Goal: Transaction & Acquisition: Purchase product/service

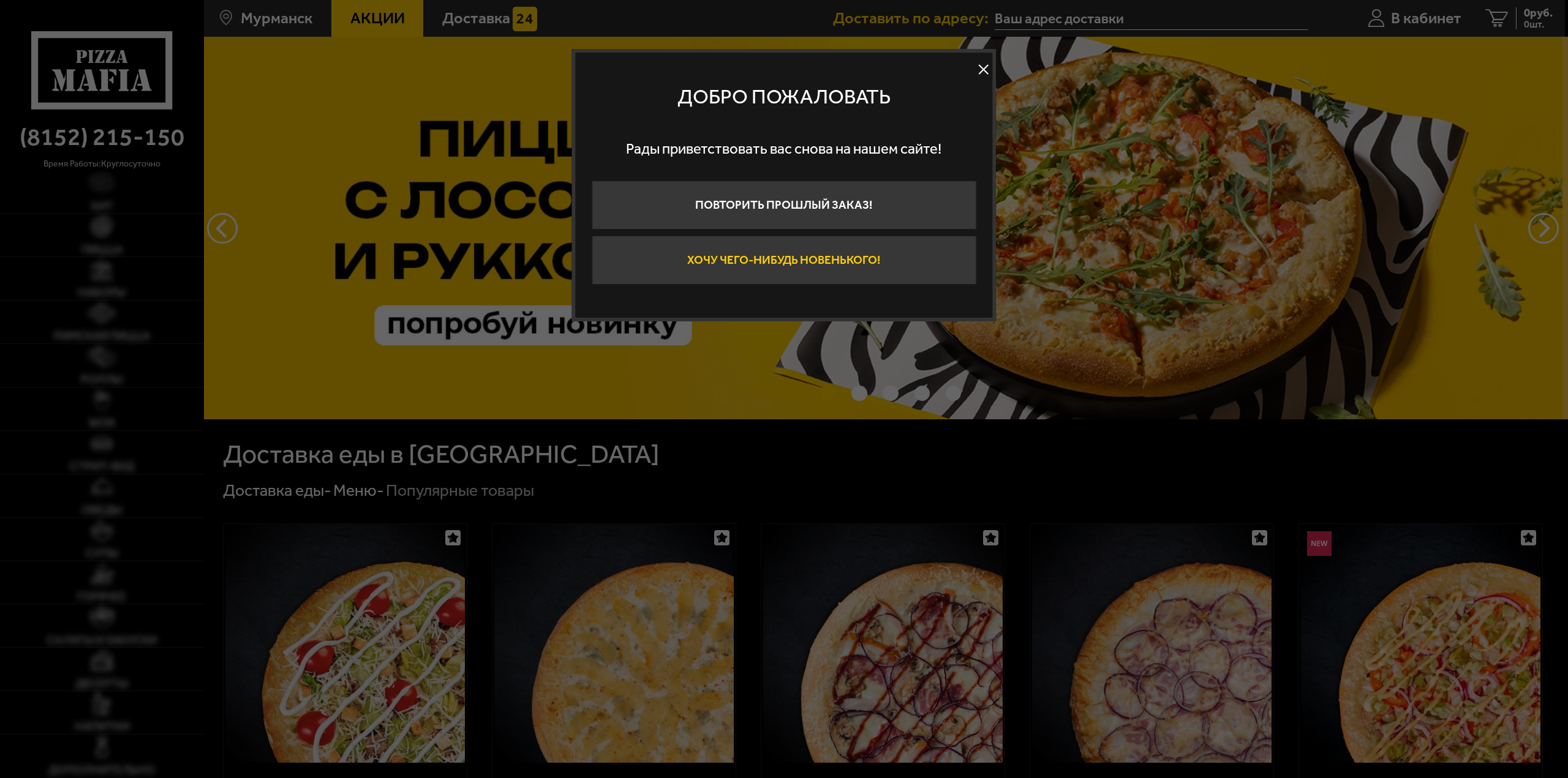
click at [801, 266] on button "Хочу чего-нибудь новенького!" at bounding box center [783, 260] width 385 height 49
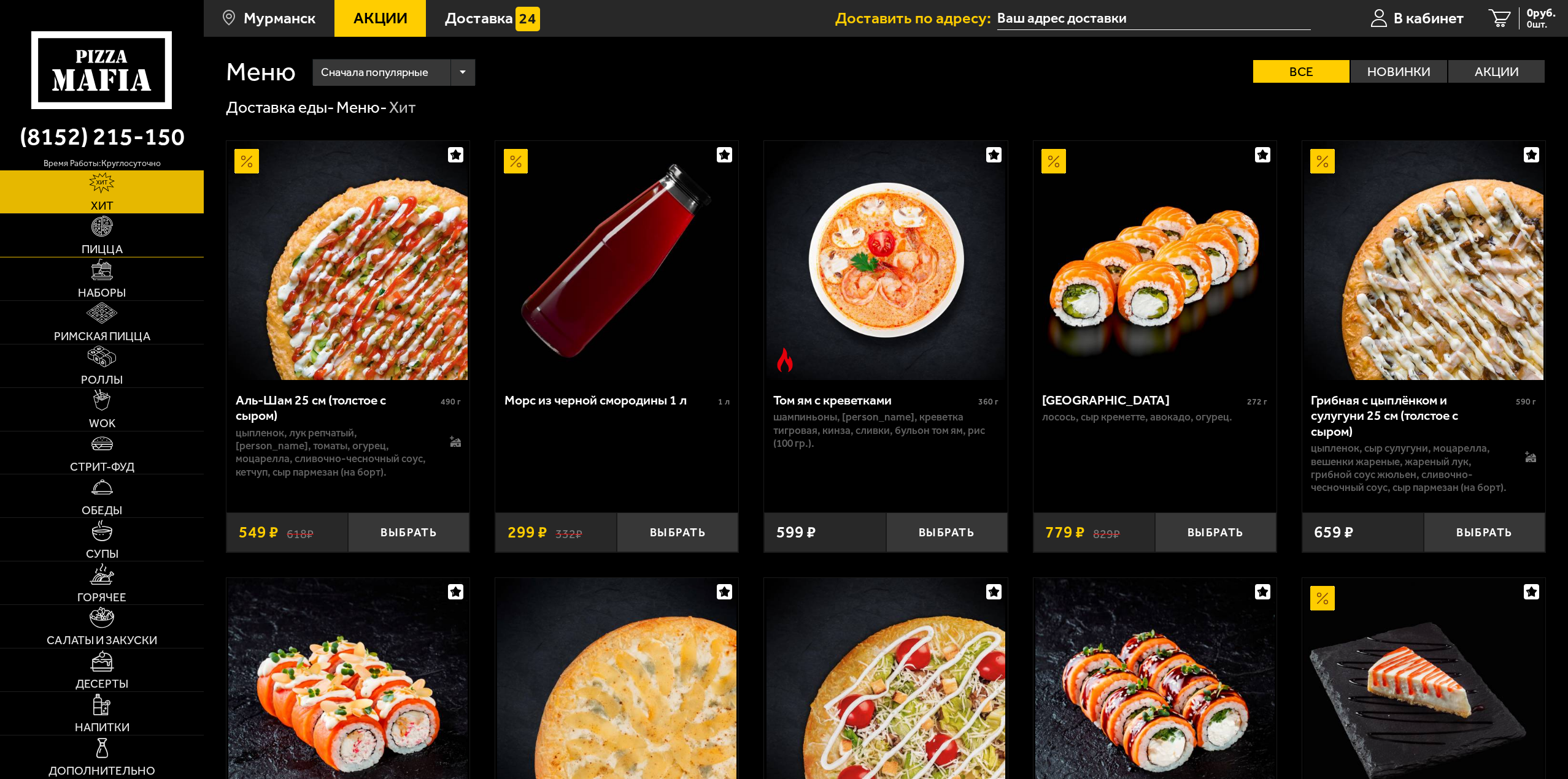
click at [110, 251] on span "Пицца" at bounding box center [102, 249] width 41 height 12
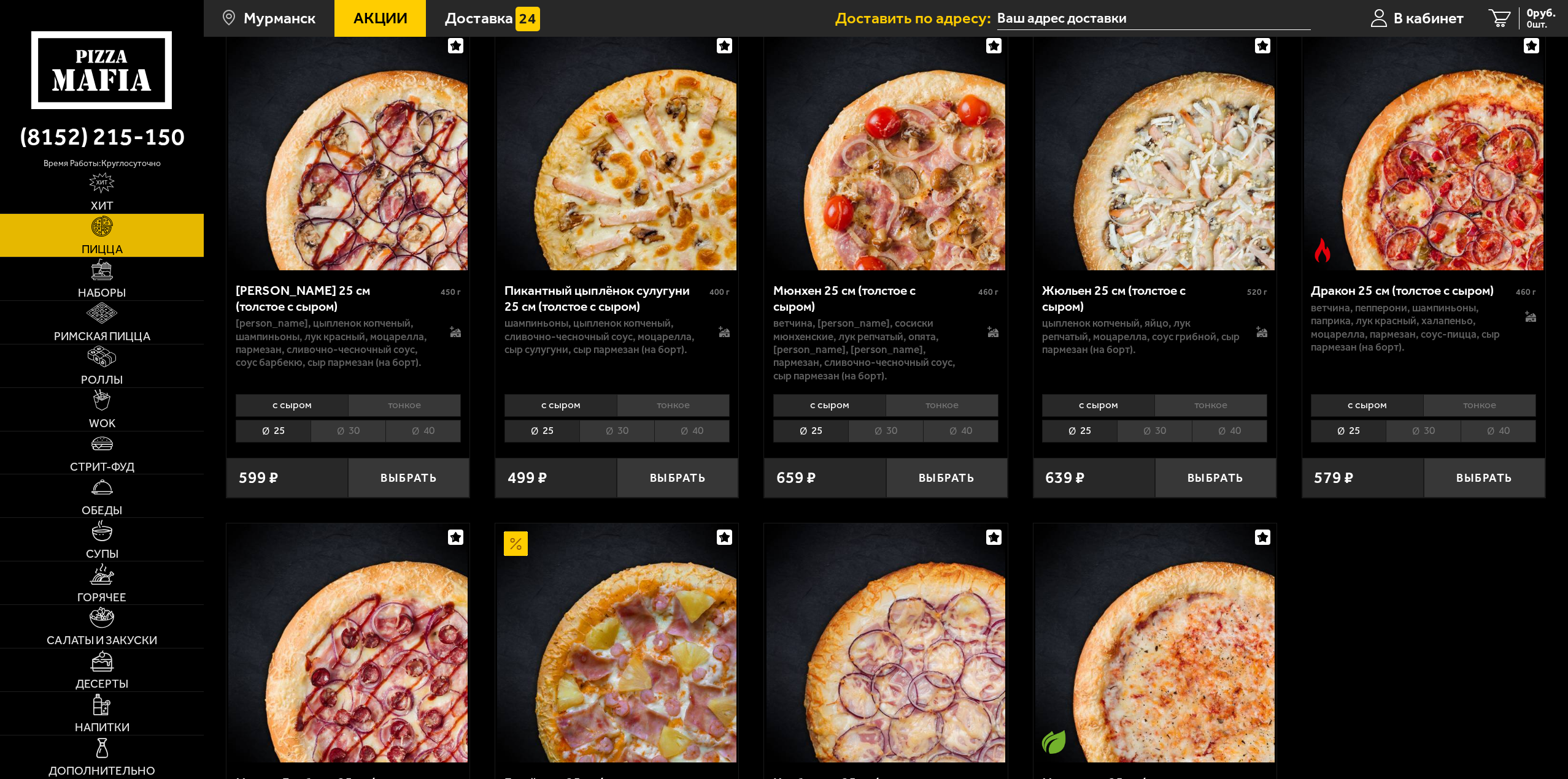
scroll to position [2576, 0]
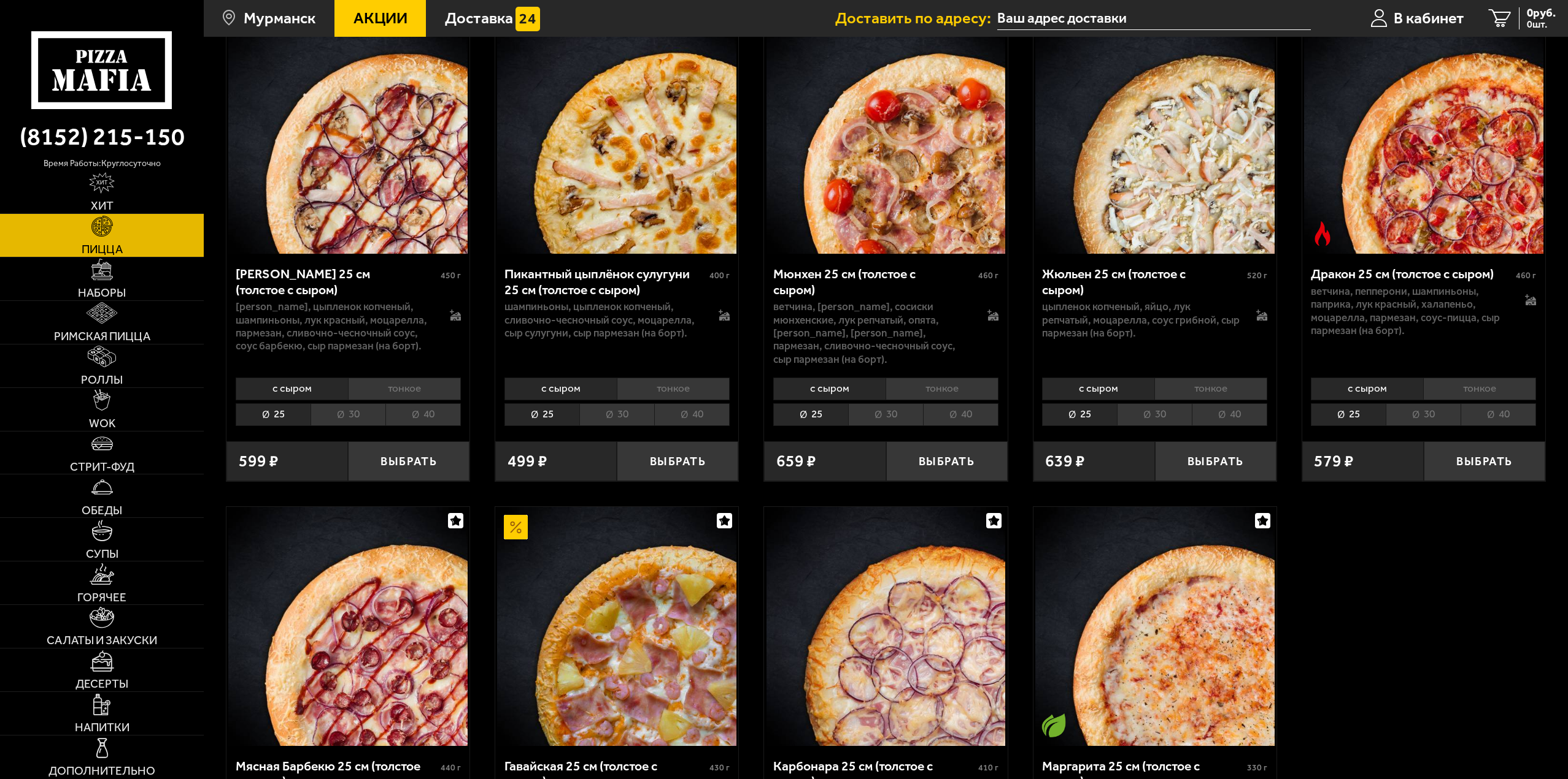
click at [663, 377] on li "тонкое" at bounding box center [673, 389] width 113 height 23
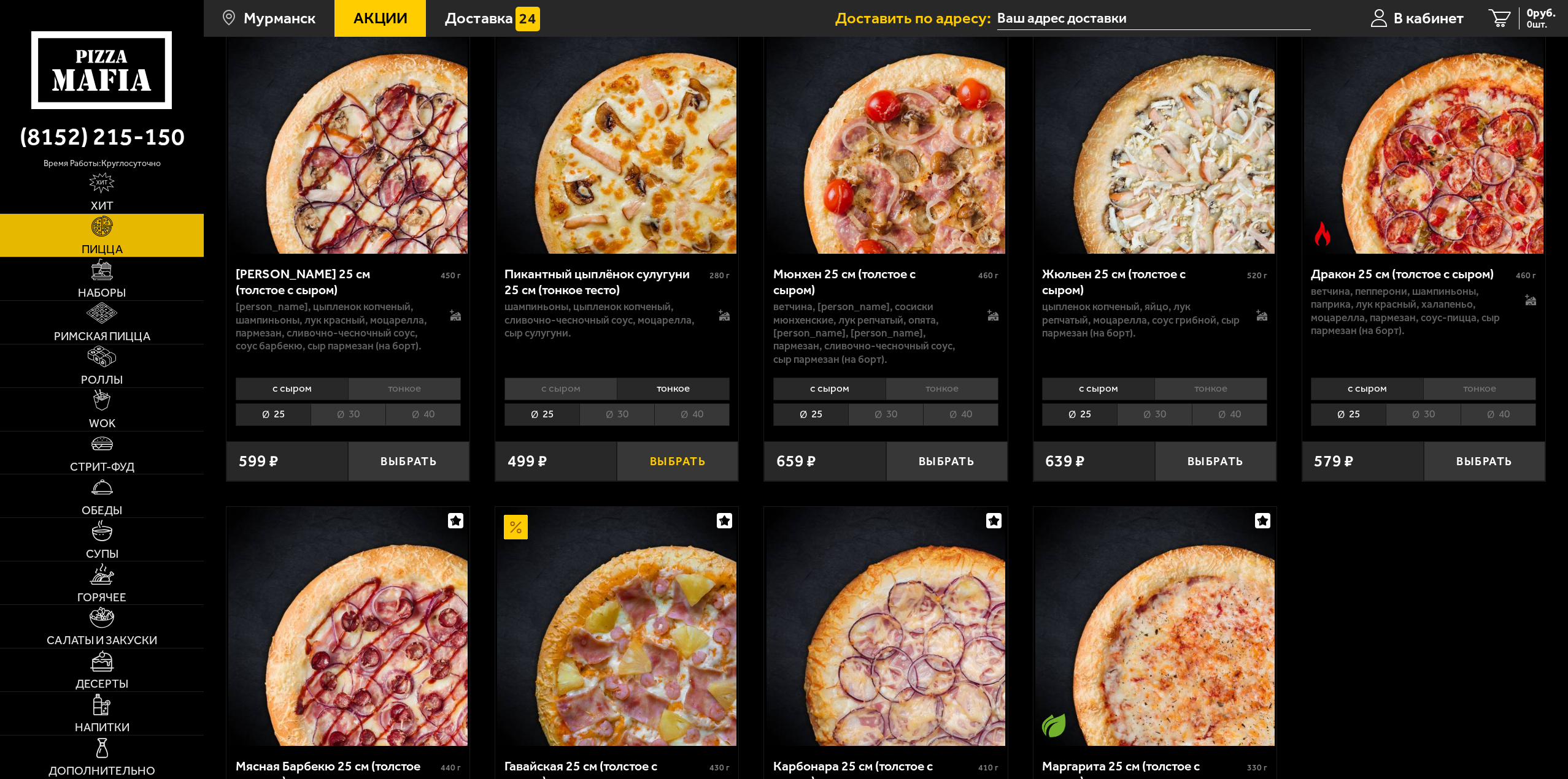
click at [677, 441] on button "Выбрать" at bounding box center [677, 461] width 122 height 40
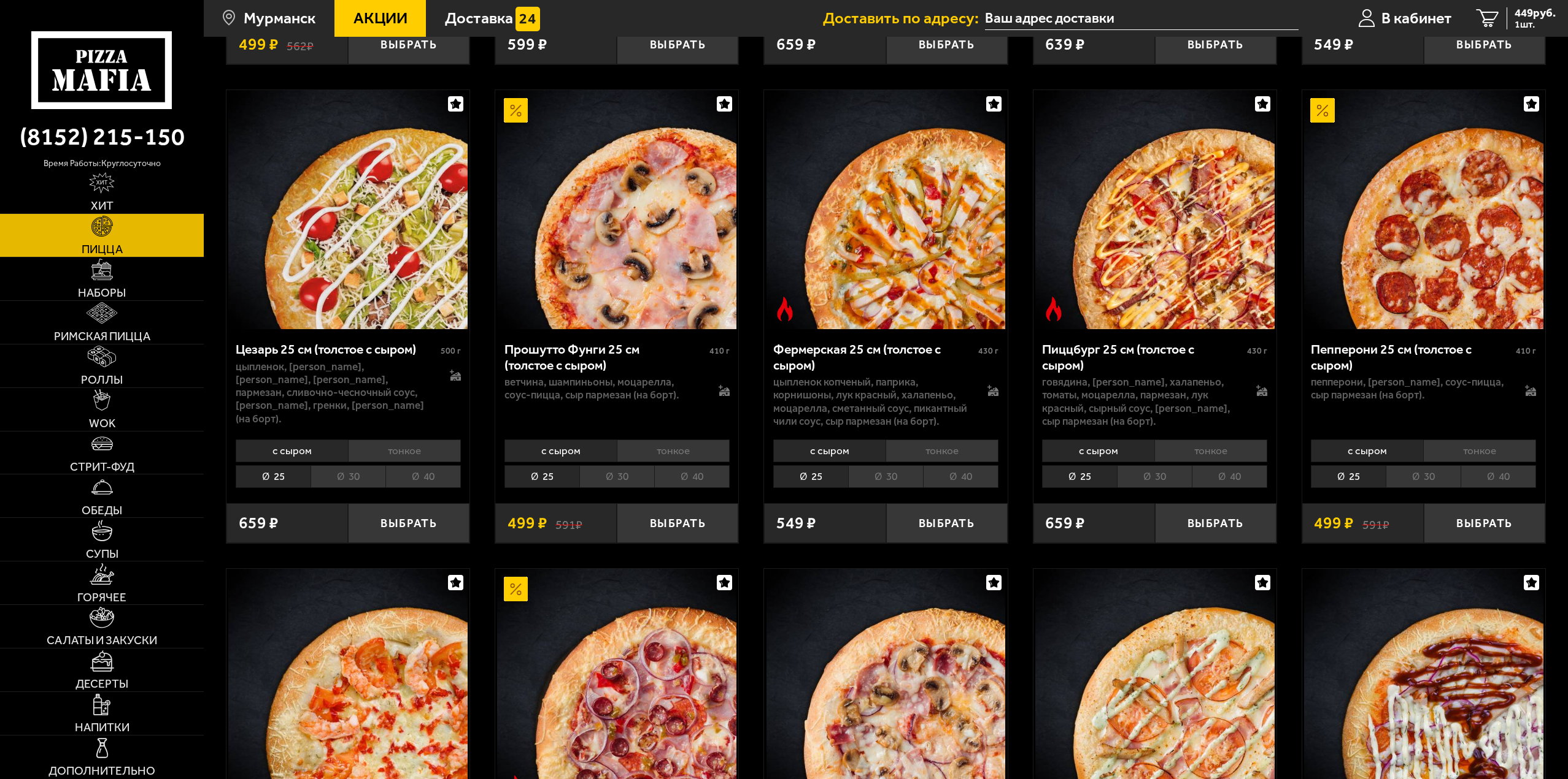
scroll to position [1533, 0]
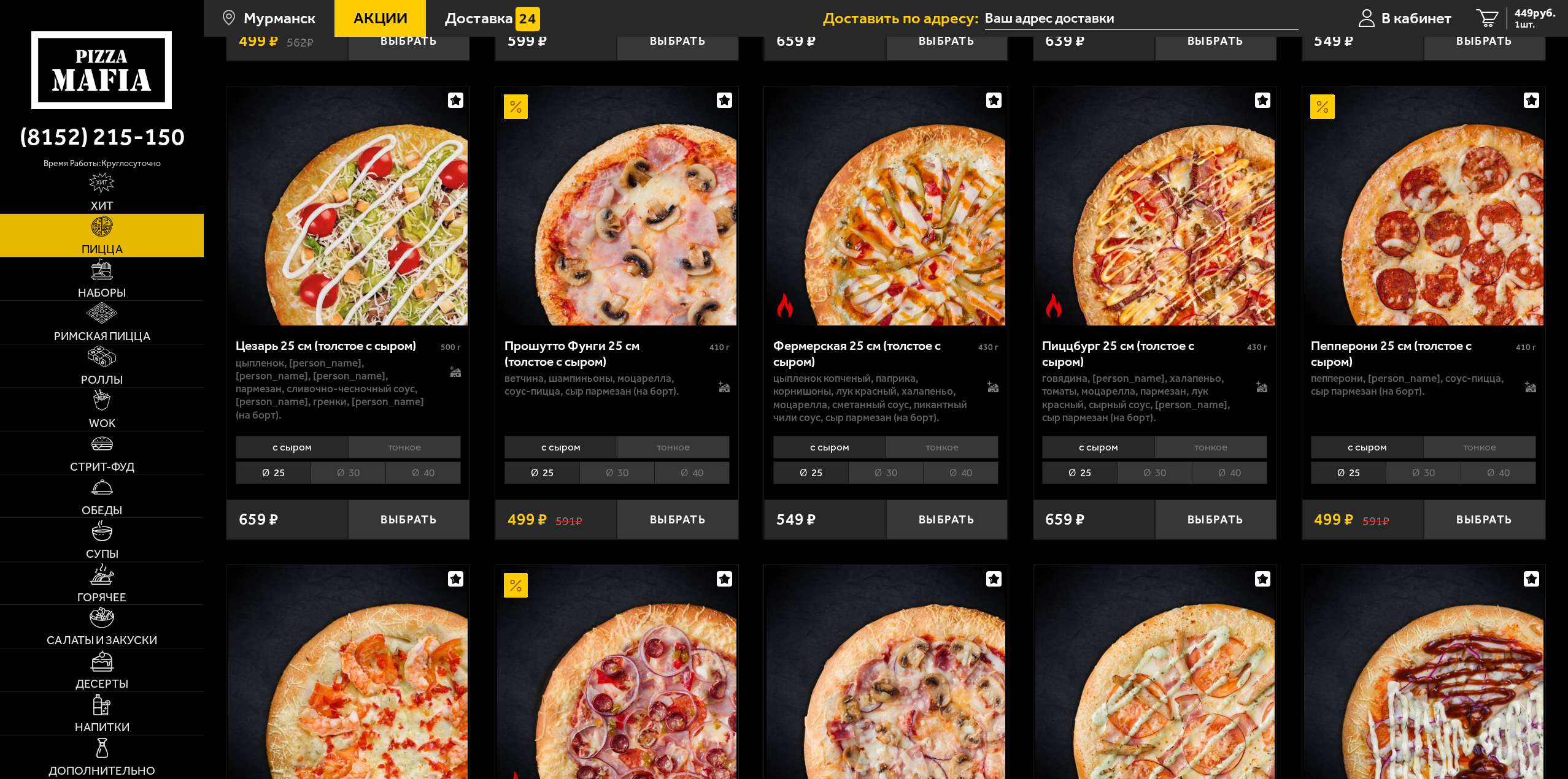
click at [422, 436] on li "тонкое" at bounding box center [404, 447] width 113 height 23
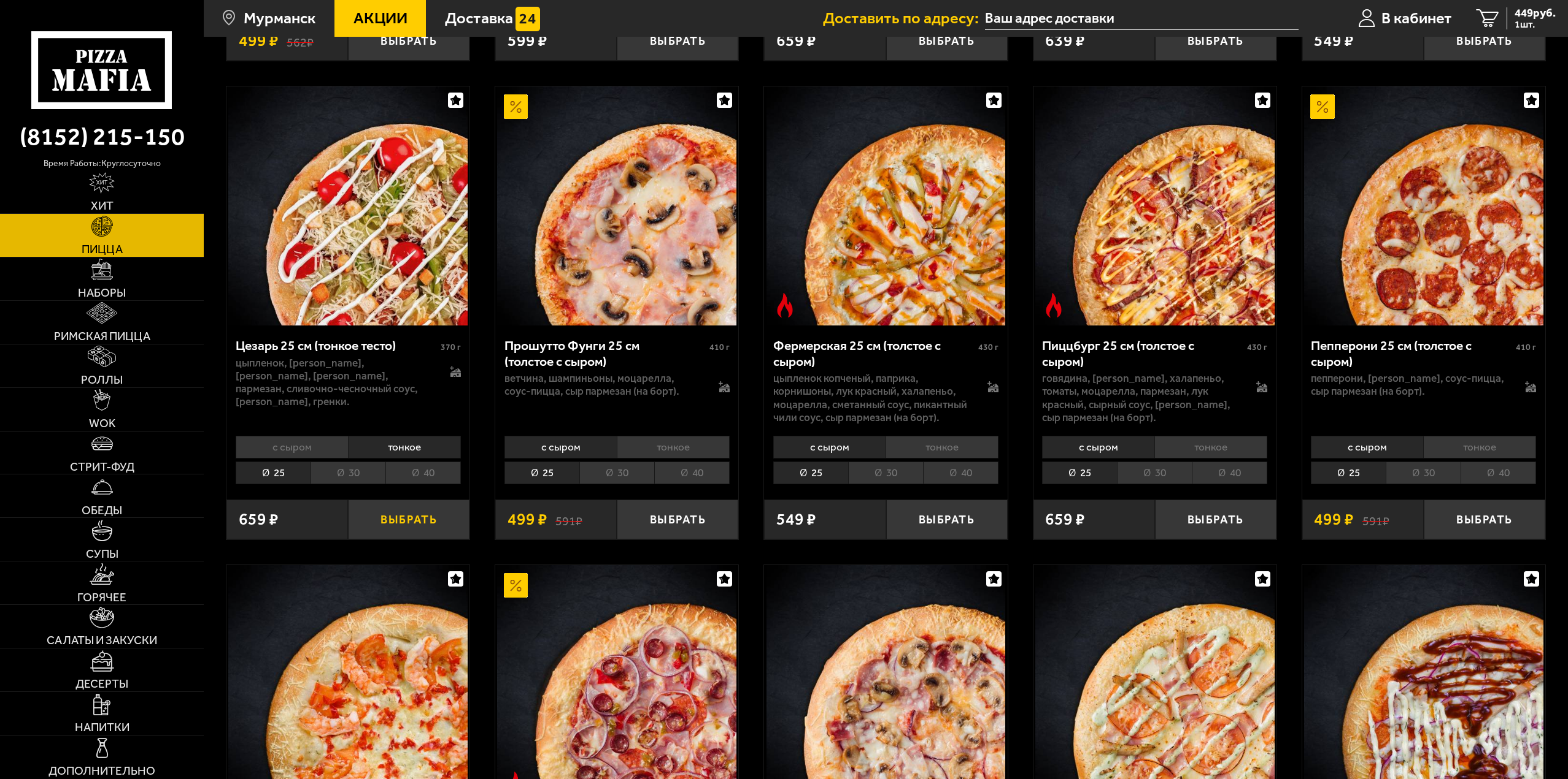
click at [405, 509] on button "Выбрать" at bounding box center [409, 519] width 122 height 40
click at [1512, 20] on span "2 шт." at bounding box center [1531, 24] width 47 height 10
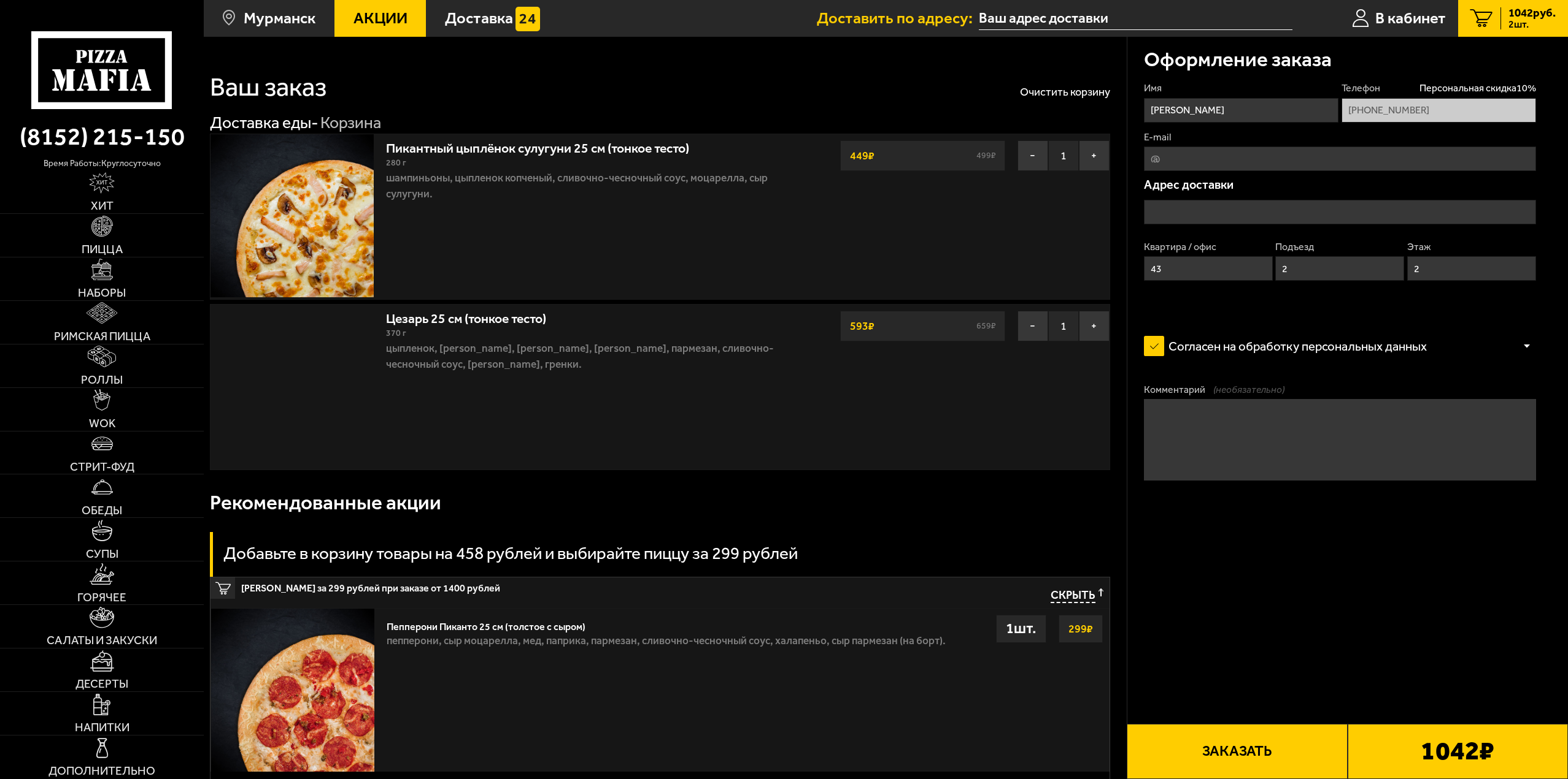
type input "[STREET_ADDRESS]"
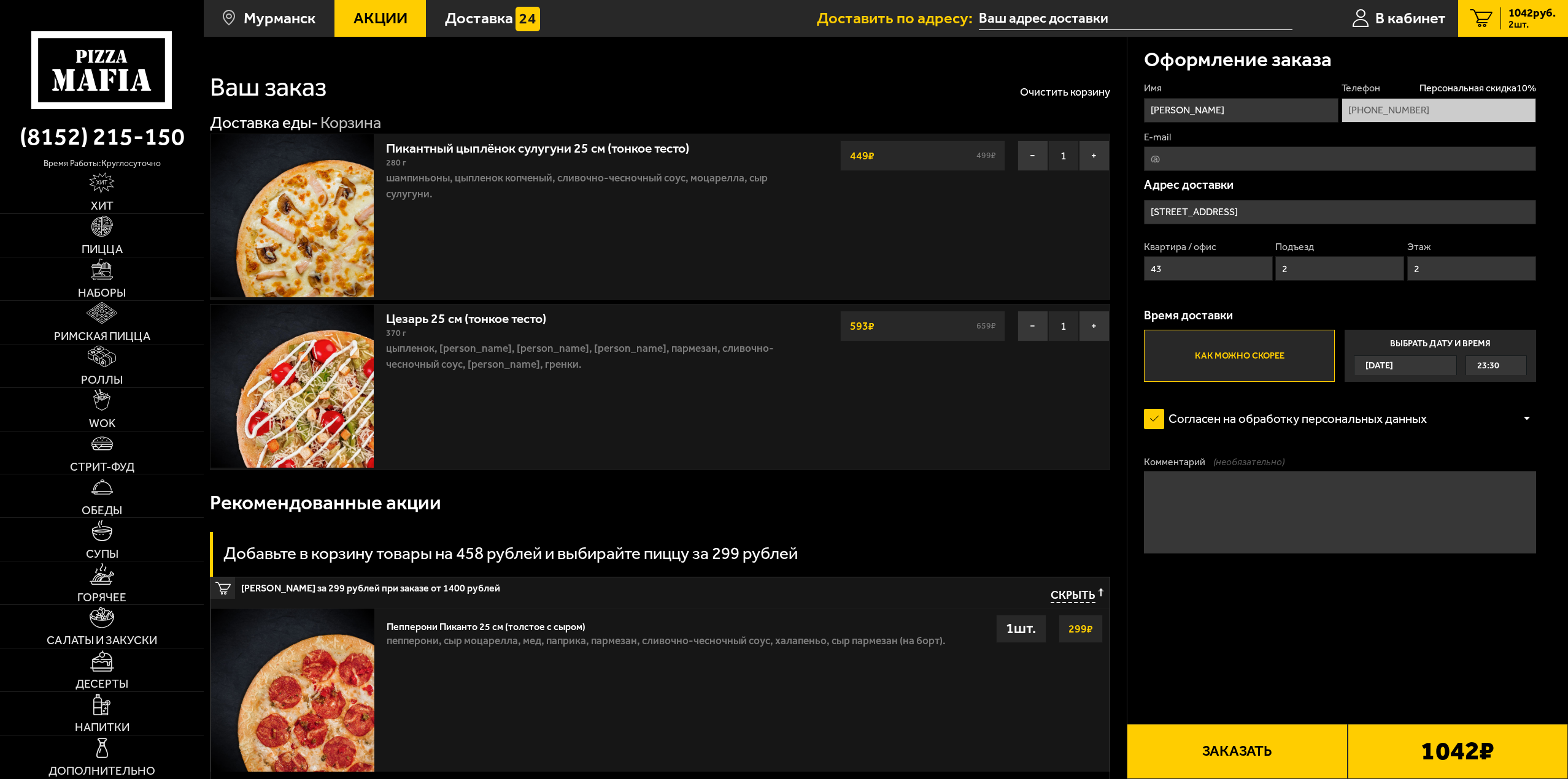
click at [1264, 748] on button "Заказать" at bounding box center [1236, 752] width 220 height 56
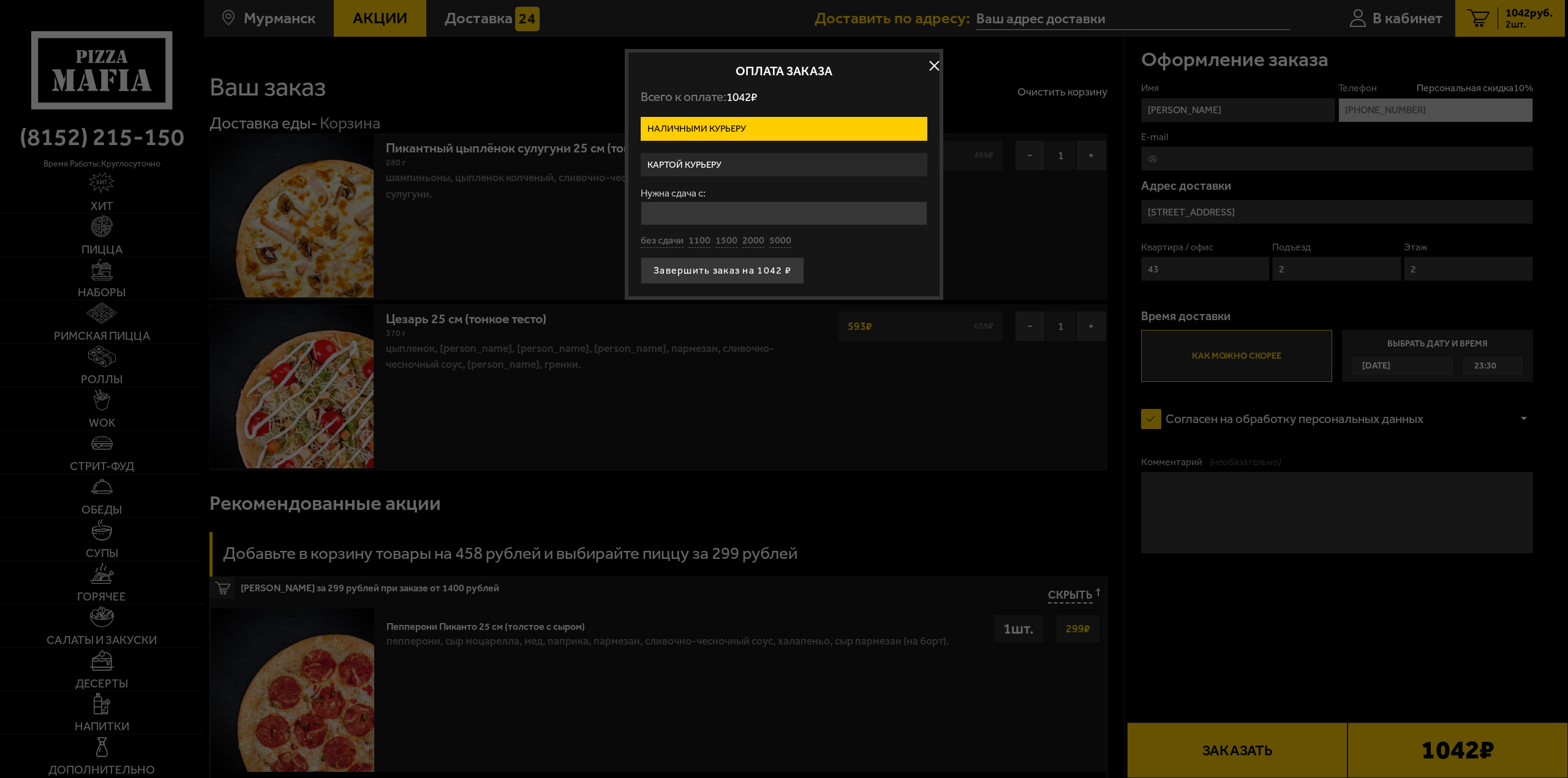
click at [708, 178] on form "Наличными курьеру Картой курьеру Нужна сдача с: без сдачи 1100 1500 2000 5000 З…" at bounding box center [784, 200] width 286 height 167
click at [708, 164] on label "Картой курьеру" at bounding box center [784, 165] width 286 height 24
click at [0, 0] on input "Картой курьеру" at bounding box center [0, 0] width 0 height 0
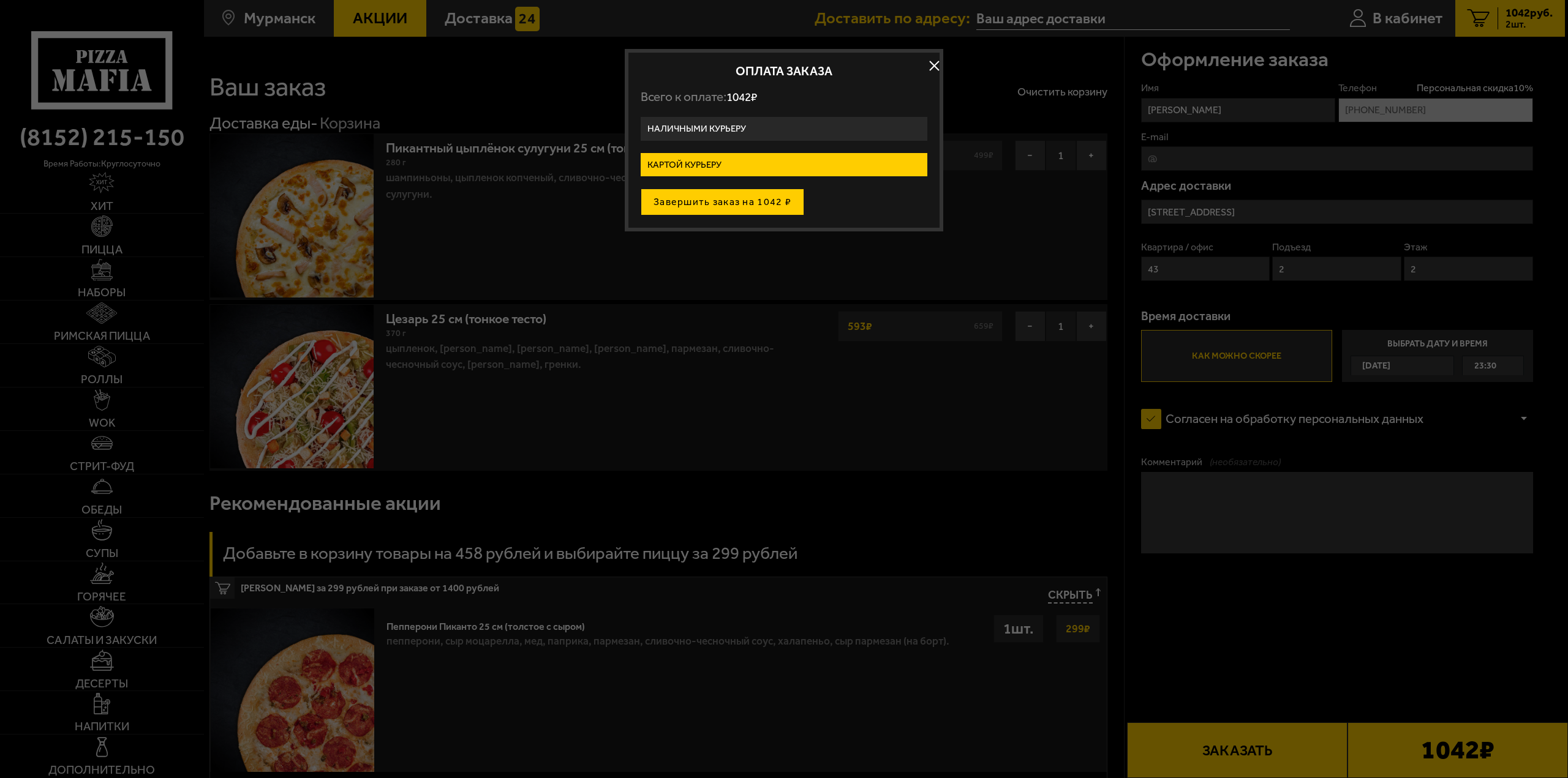
click at [717, 206] on button "Завершить заказ на 1042 ₽" at bounding box center [723, 202] width 163 height 27
